Goal: Navigation & Orientation: Find specific page/section

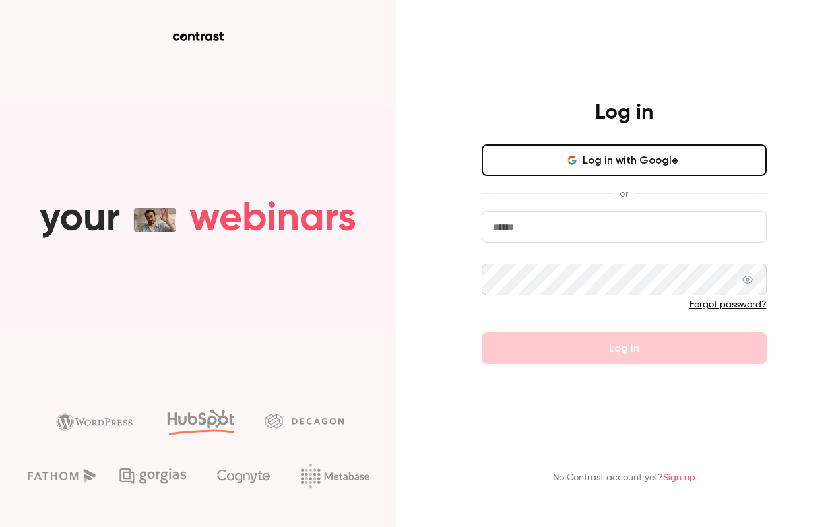
click at [638, 168] on button "Log in with Google" at bounding box center [624, 161] width 285 height 32
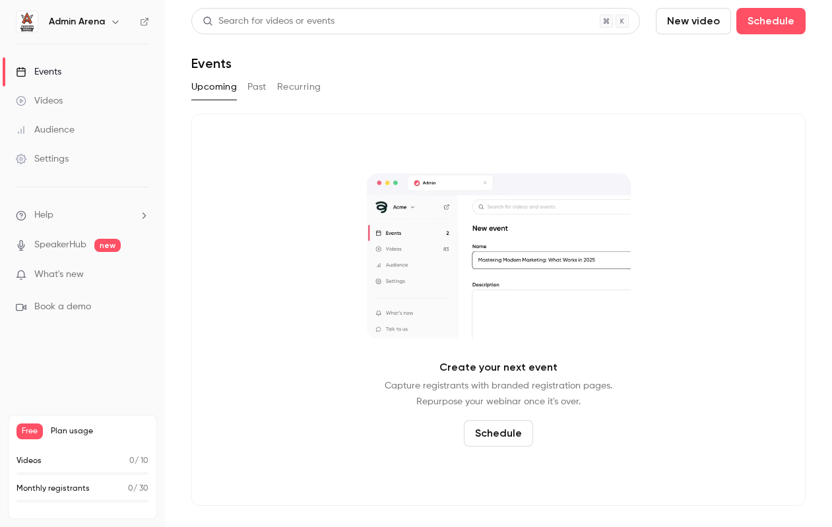
click at [67, 246] on link "SpeakerHub" at bounding box center [60, 245] width 52 height 14
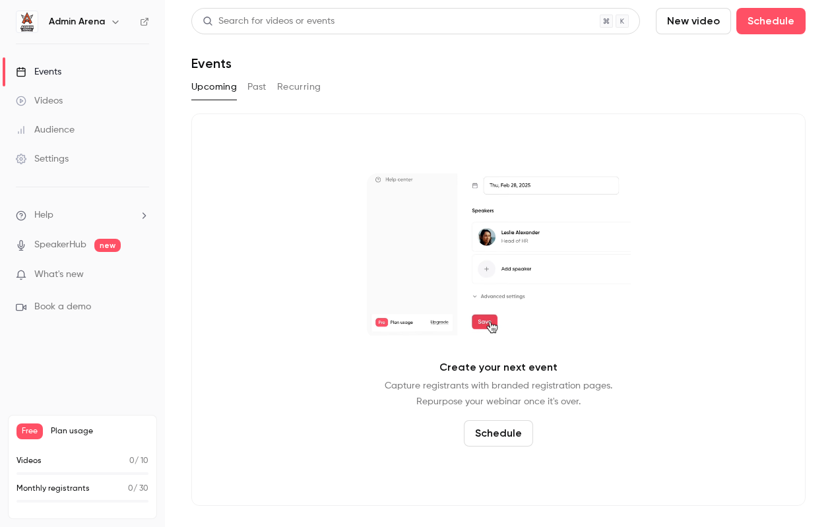
click at [108, 14] on div "Admin Arena" at bounding box center [89, 22] width 81 height 16
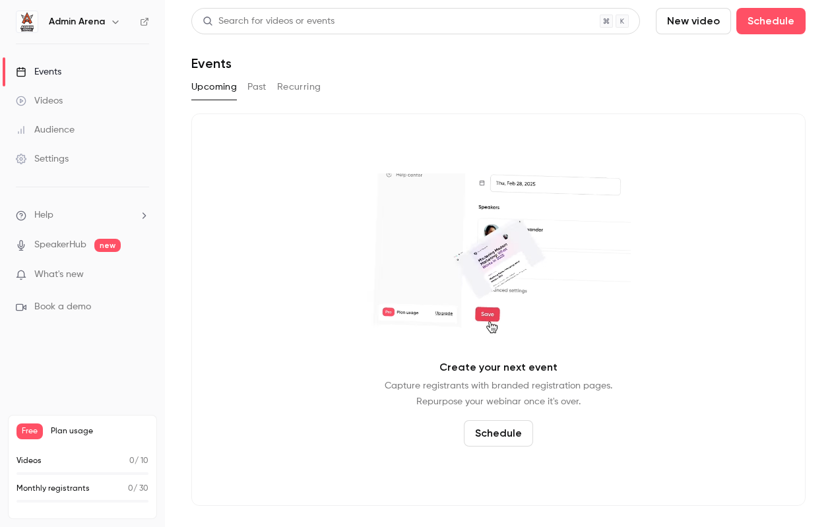
click at [104, 20] on div "Admin Arena" at bounding box center [89, 22] width 81 height 16
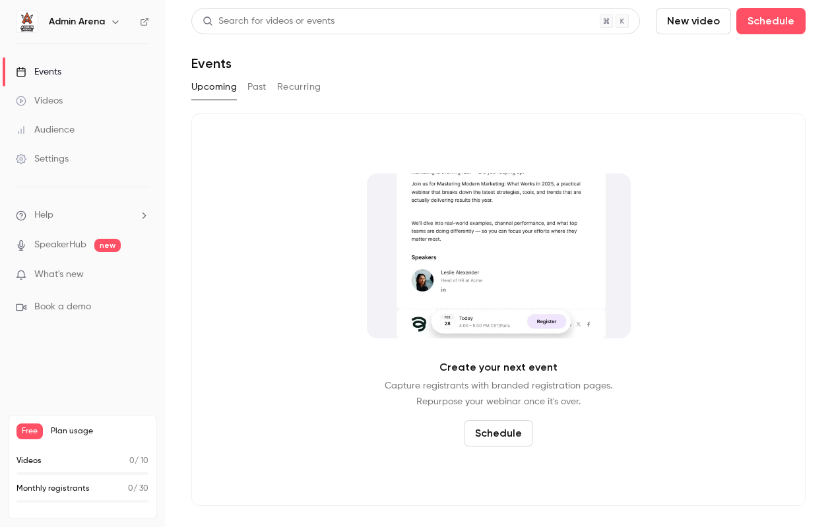
click at [113, 27] on button "button" at bounding box center [116, 22] width 16 height 16
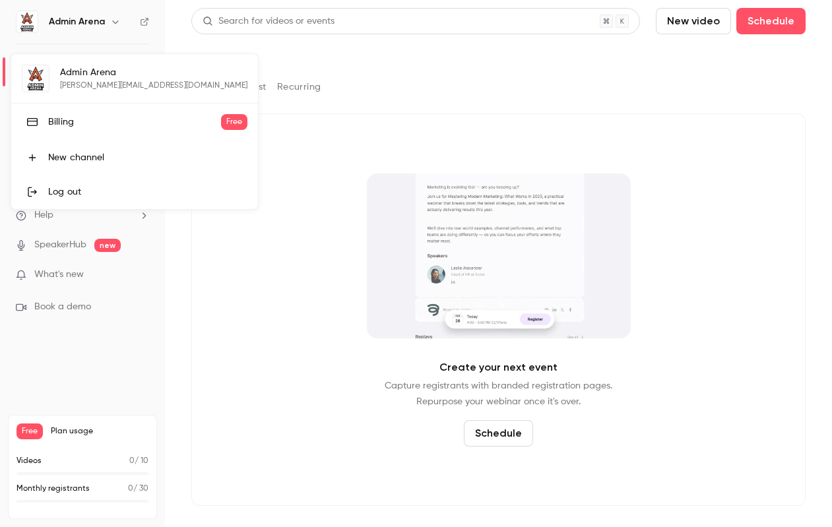
click at [108, 269] on div at bounding box center [416, 263] width 832 height 527
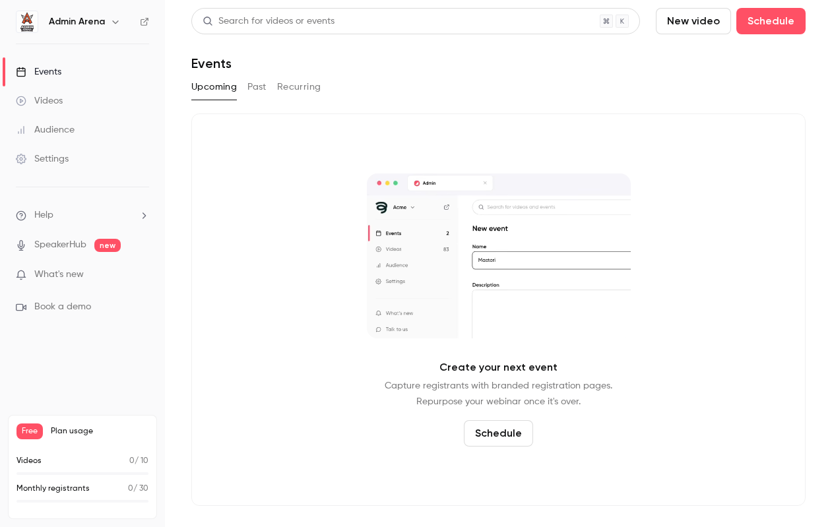
click at [90, 269] on p "What's new" at bounding box center [72, 275] width 112 height 14
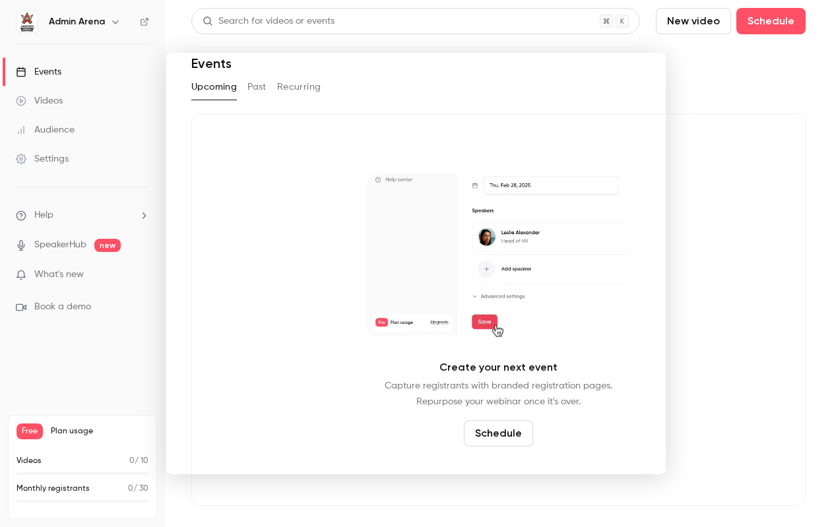
click at [768, 106] on div at bounding box center [416, 263] width 832 height 527
